Goal: Task Accomplishment & Management: Manage account settings

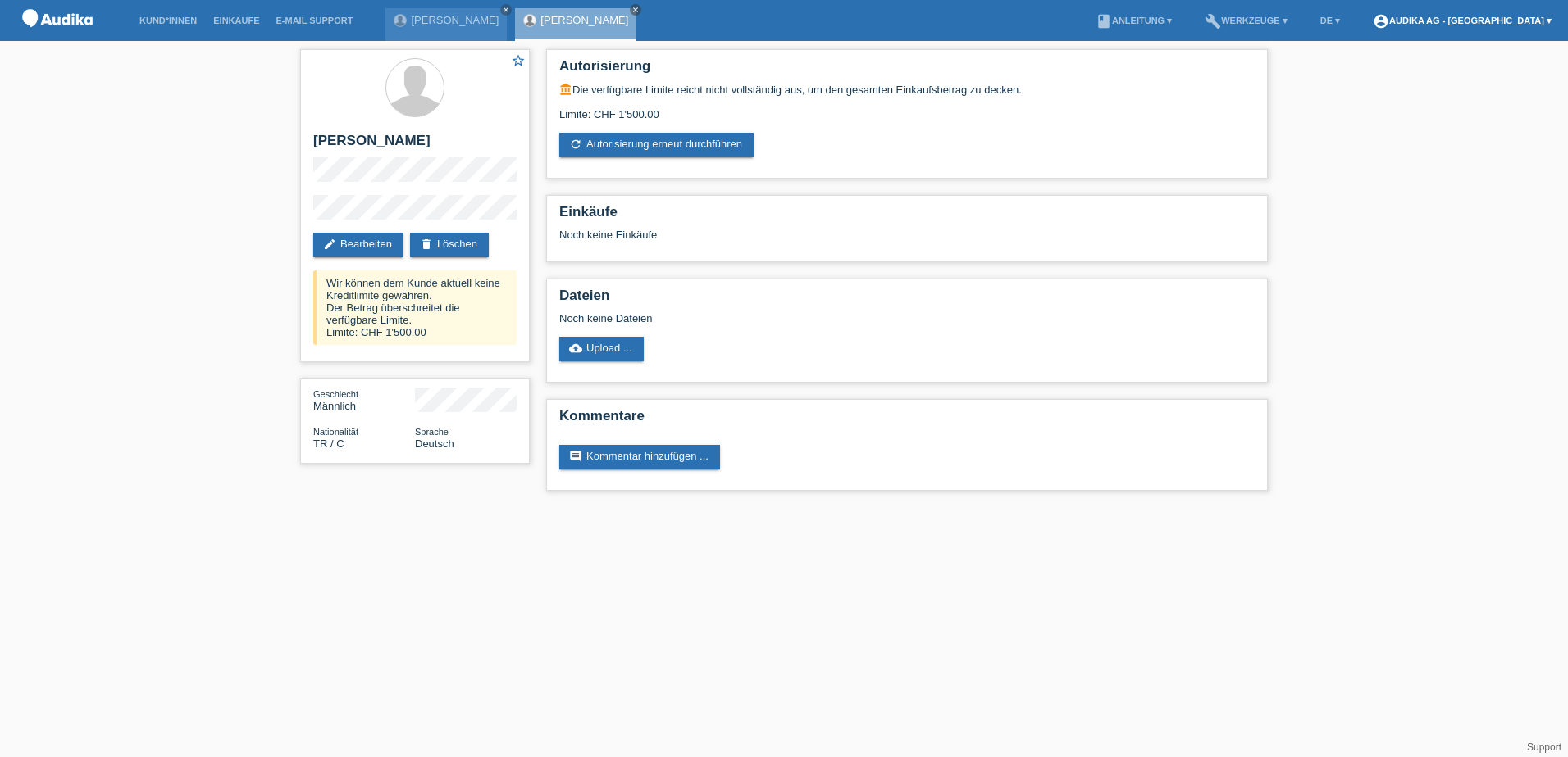
click at [1497, 21] on link "account_circle Audika AG - Winterthur Bahnhofplatz ▾" at bounding box center [1462, 21] width 195 height 10
click at [164, 22] on link "Kund*innen" at bounding box center [168, 21] width 74 height 10
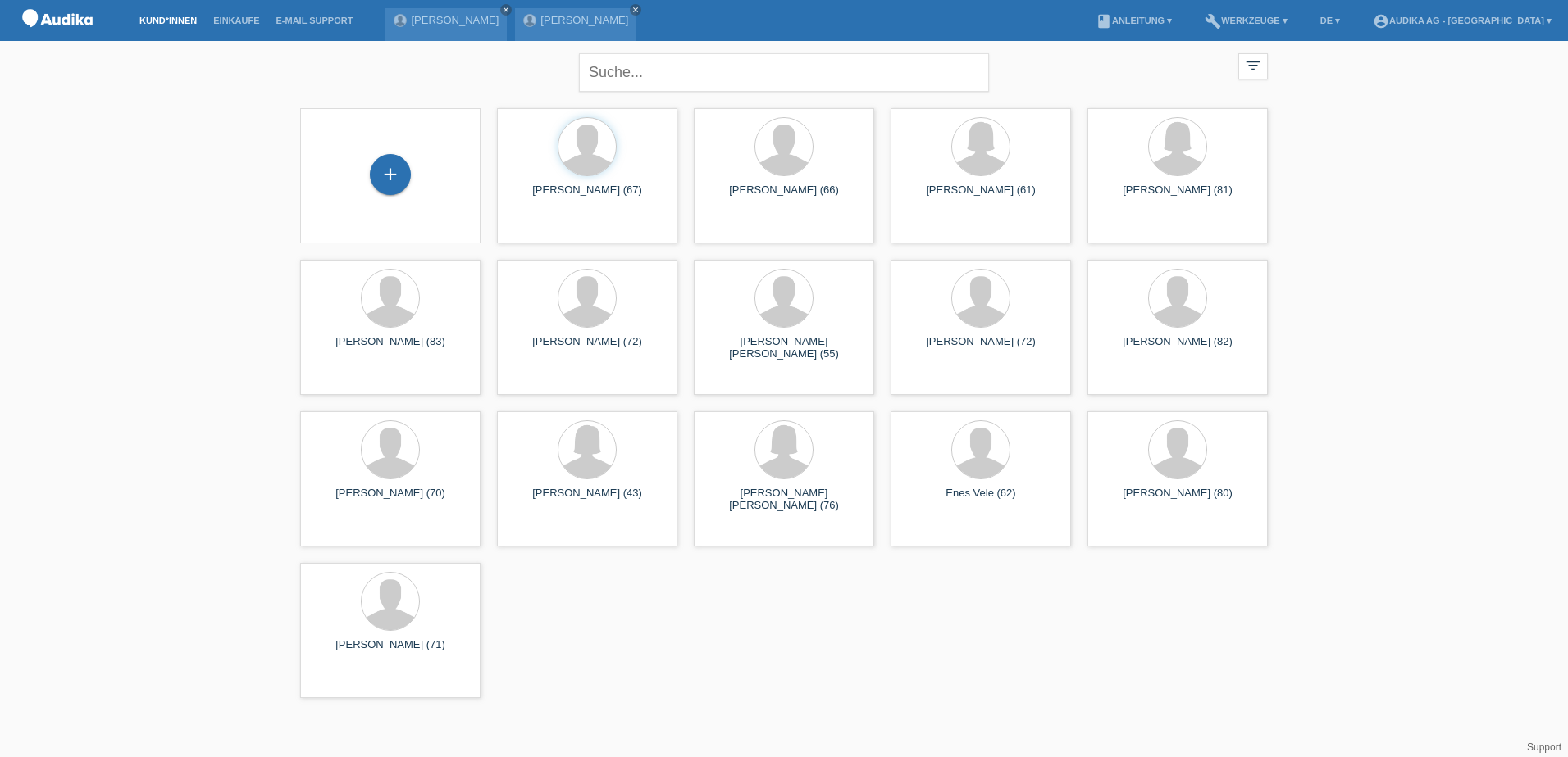
click at [182, 14] on li "Kund*innen" at bounding box center [168, 21] width 74 height 41
click at [229, 17] on link "Einkäufe" at bounding box center [236, 21] width 62 height 10
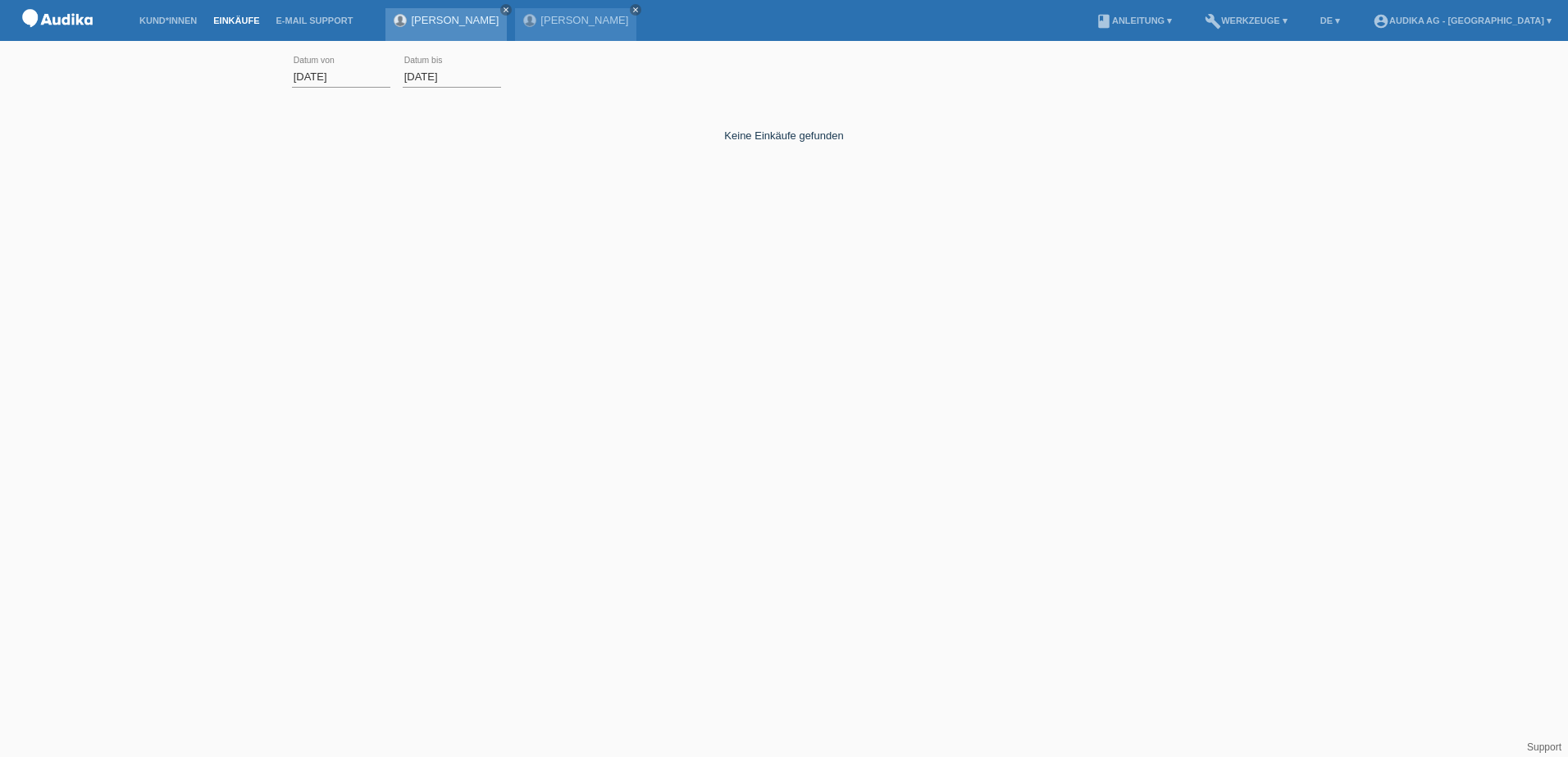
click at [437, 15] on link "[PERSON_NAME]" at bounding box center [455, 20] width 88 height 12
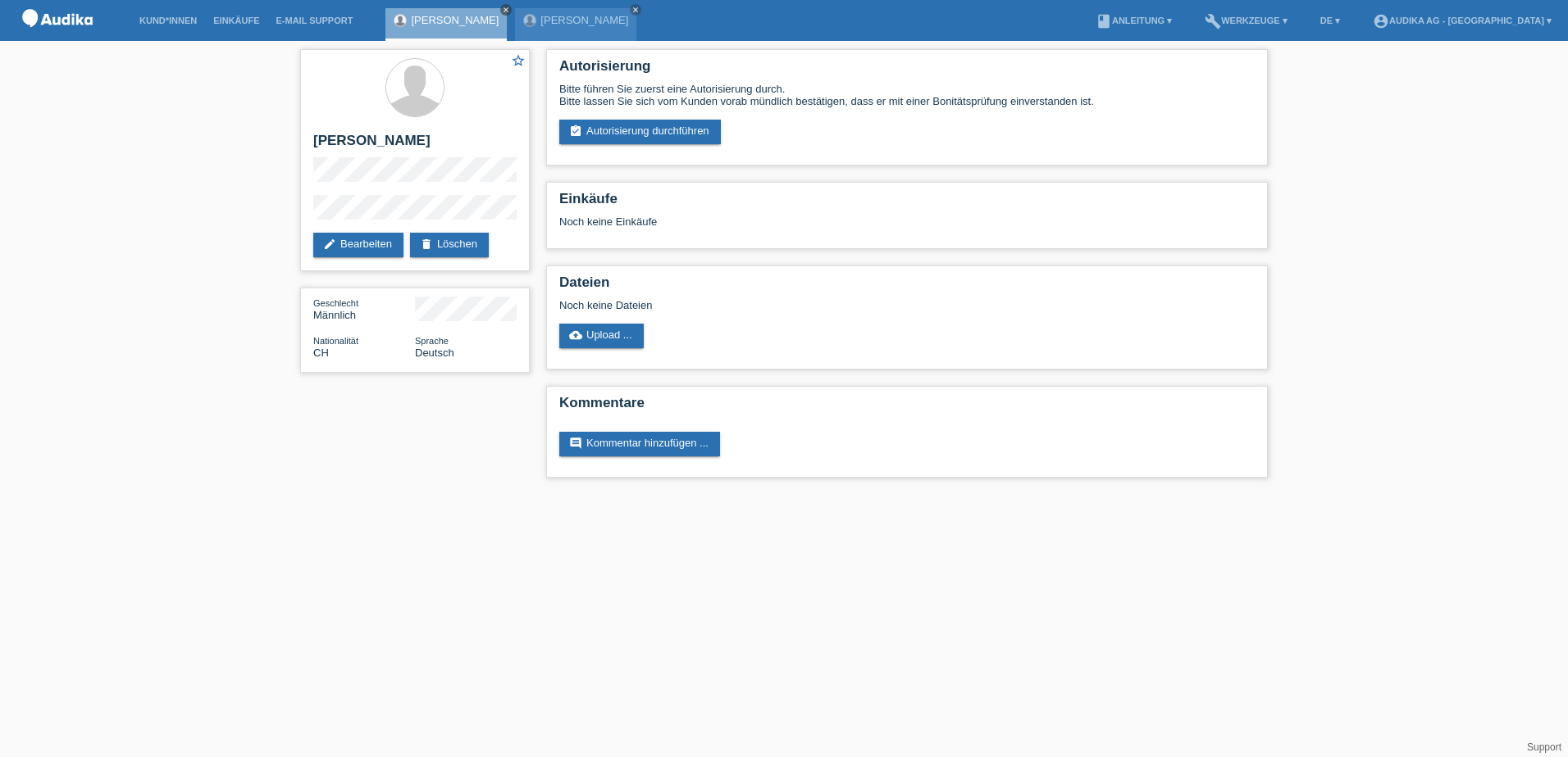
click at [517, 5] on nav "Kund*innen Einkäufe E-Mail Support [PERSON_NAME] close [PERSON_NAME]" at bounding box center [784, 21] width 1568 height 41
click at [512, 5] on link "close" at bounding box center [506, 10] width 12 height 12
click at [502, 12] on icon "close" at bounding box center [506, 10] width 8 height 8
click at [450, 241] on link "delete Löschen" at bounding box center [450, 244] width 79 height 25
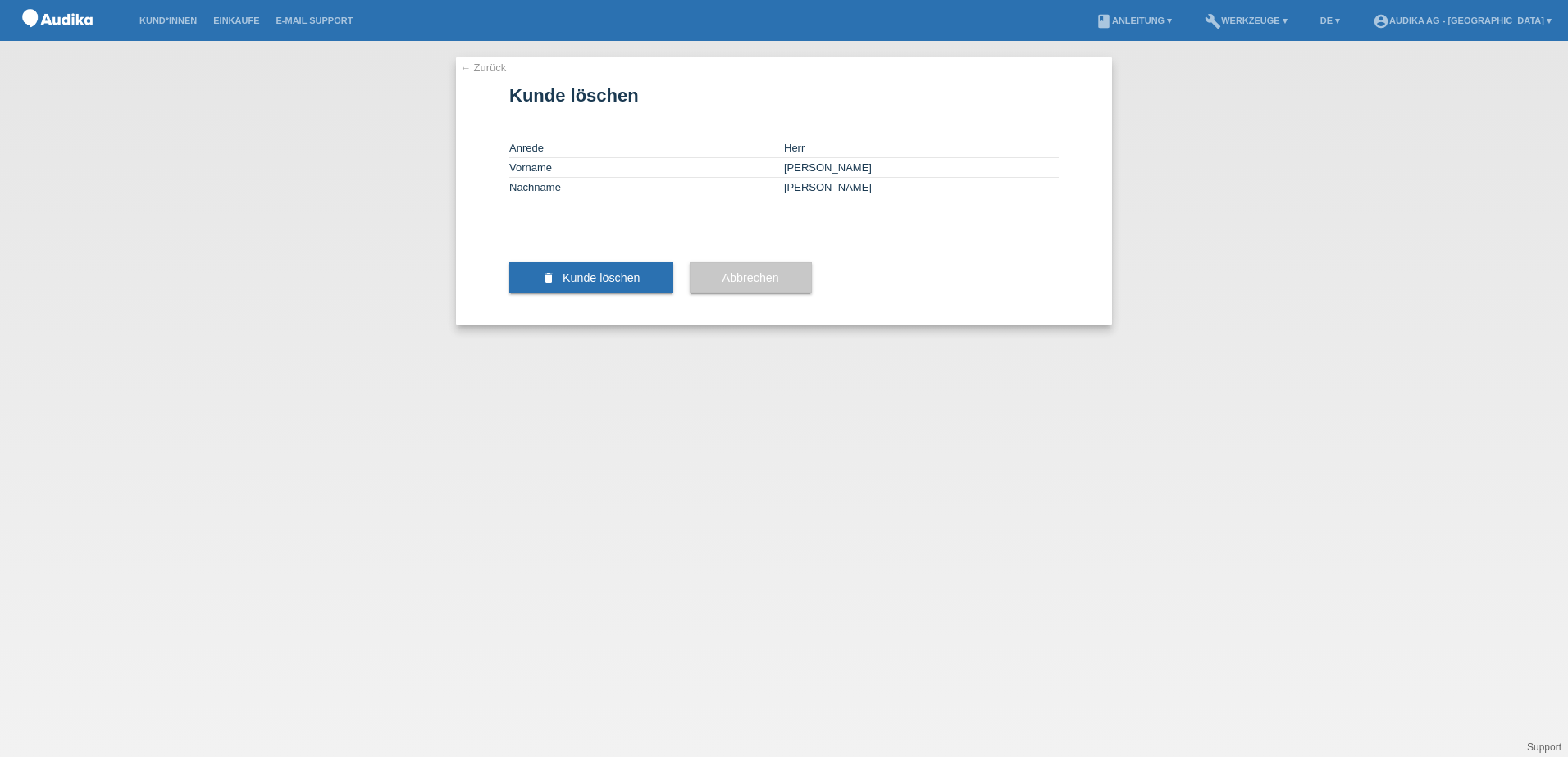
click at [628, 285] on span "Kunde löschen" at bounding box center [601, 277] width 78 height 13
